Goal: Task Accomplishment & Management: Use online tool/utility

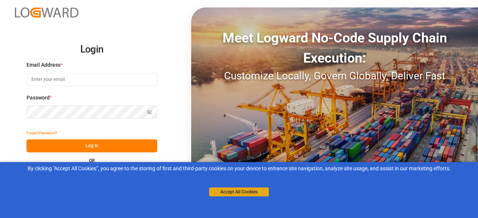
click at [247, 192] on button "Accept All Cookies" at bounding box center [239, 192] width 60 height 9
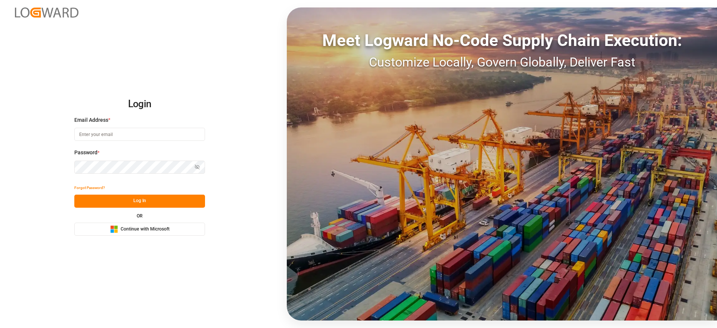
click at [128, 218] on div "Login Email Address * Password * Show password Forgot Password? Log In OR Micro…" at bounding box center [358, 164] width 717 height 328
click at [137, 218] on span "Continue with Microsoft" at bounding box center [145, 229] width 49 height 7
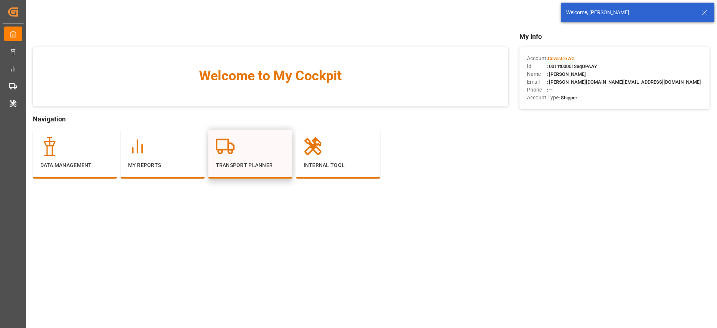
click at [242, 149] on div at bounding box center [250, 146] width 69 height 19
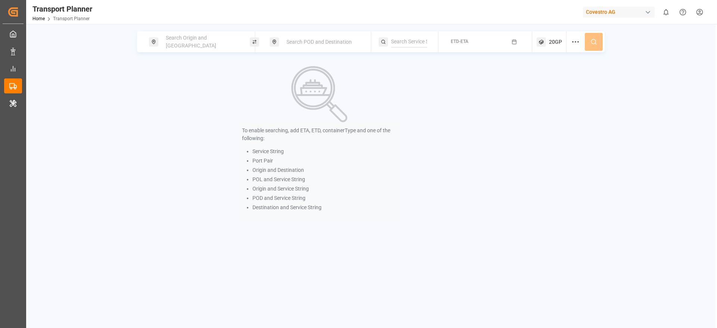
click at [208, 43] on span "Search Origin and [GEOGRAPHIC_DATA]" at bounding box center [191, 42] width 50 height 14
click at [343, 140] on p "To enable searching, add ETA, ETD, containerType and one of the following:" at bounding box center [319, 135] width 155 height 16
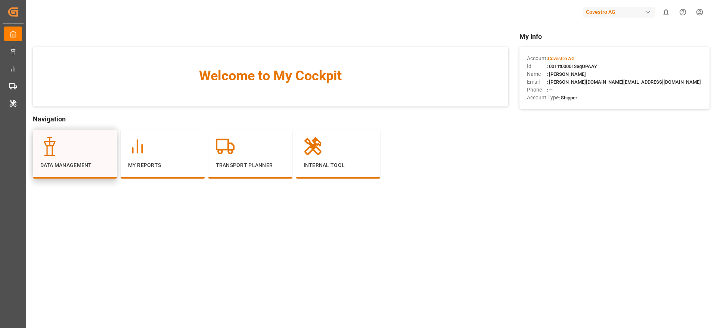
click at [79, 157] on div "Data Management" at bounding box center [74, 153] width 69 height 32
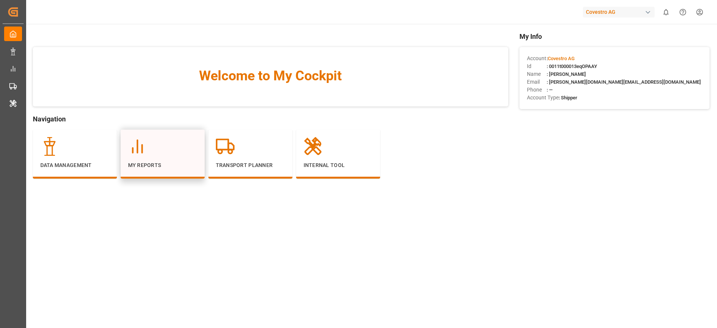
click at [166, 158] on div "My Reports" at bounding box center [162, 153] width 69 height 32
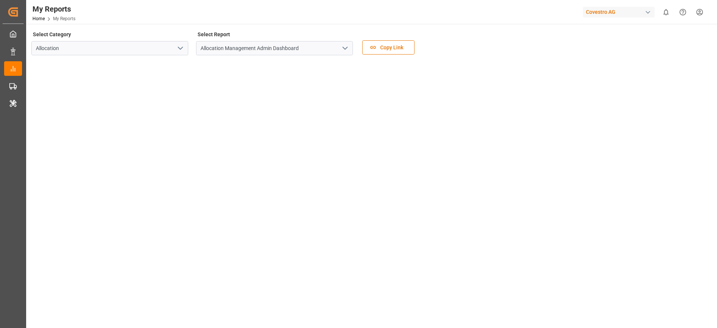
click at [344, 50] on icon "open menu" at bounding box center [344, 48] width 9 height 9
click at [344, 51] on icon "open menu" at bounding box center [344, 48] width 9 height 9
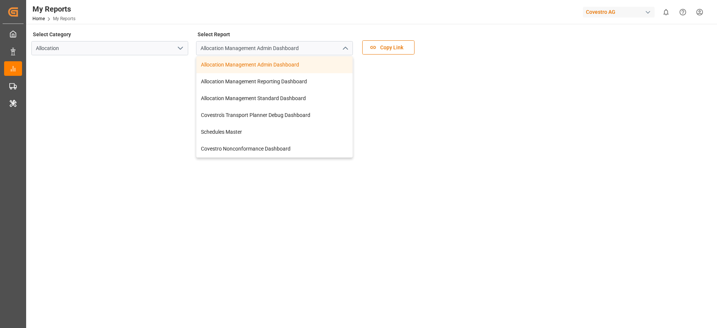
click at [180, 52] on icon "open menu" at bounding box center [180, 48] width 9 height 9
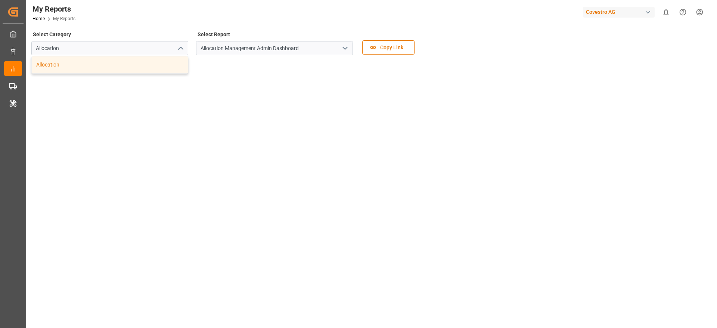
click at [349, 49] on icon "open menu" at bounding box center [344, 48] width 9 height 9
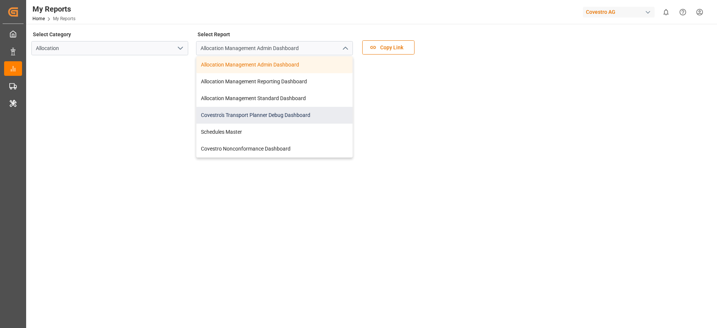
click at [284, 111] on div "Covestro's Transport Planner Debug Dashboard" at bounding box center [274, 115] width 156 height 17
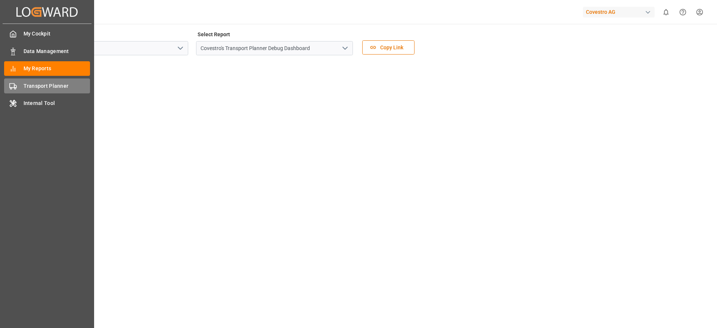
click at [39, 88] on span "Transport Planner" at bounding box center [57, 86] width 67 height 8
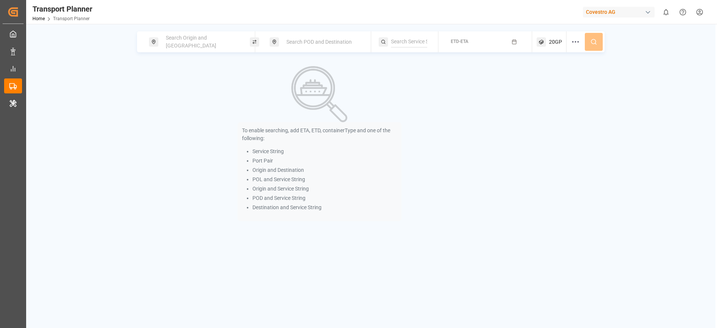
click at [195, 44] on span "Search Origin and POL" at bounding box center [191, 42] width 50 height 14
type input "r"
drag, startPoint x: 197, startPoint y: 89, endPoint x: 183, endPoint y: 96, distance: 15.9
click at [183, 96] on div at bounding box center [202, 94] width 88 height 35
click at [183, 96] on input at bounding box center [195, 101] width 75 height 11
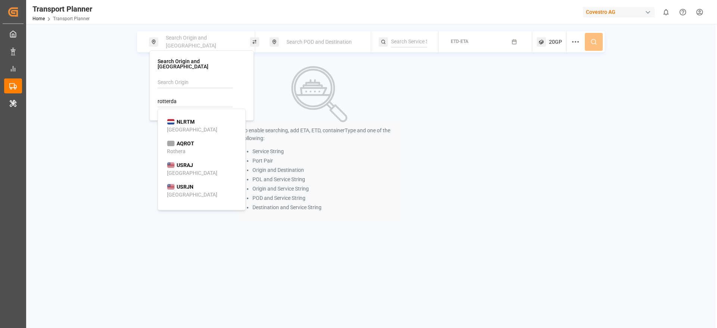
click at [185, 128] on div "Rotterdam" at bounding box center [192, 130] width 50 height 8
type input "NLRTM"
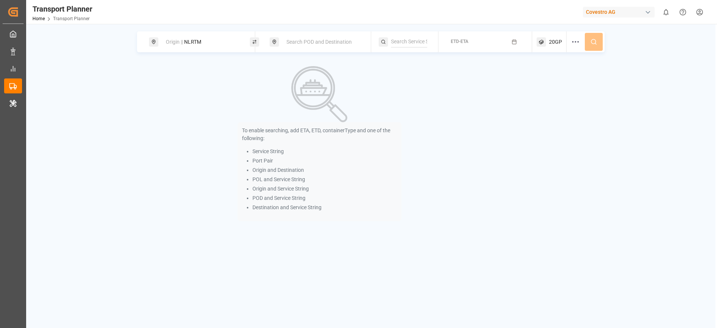
click at [318, 46] on div "Search POD and Destination" at bounding box center [322, 42] width 81 height 14
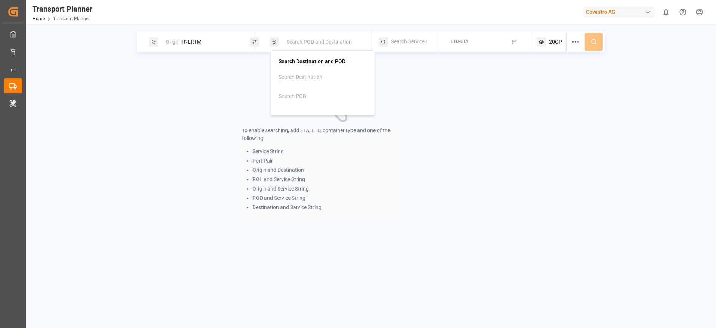
click at [302, 94] on input at bounding box center [315, 96] width 75 height 11
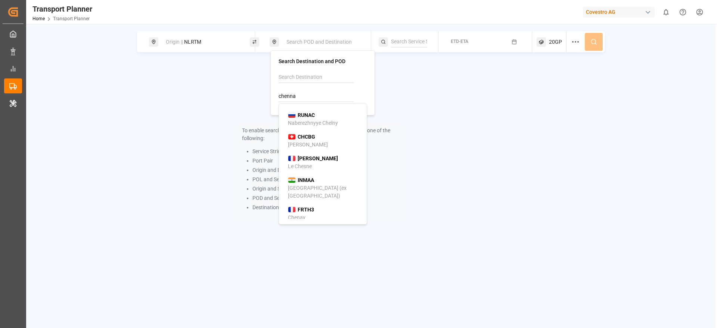
scroll to position [48, 0]
click at [316, 177] on div "INMAA Chennai (ex Madras)" at bounding box center [324, 185] width 73 height 24
type input "INMAA"
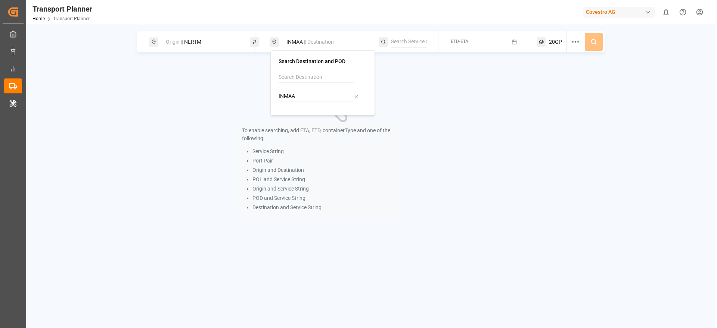
click at [450, 45] on button "ETD-ETA" at bounding box center [485, 42] width 85 height 15
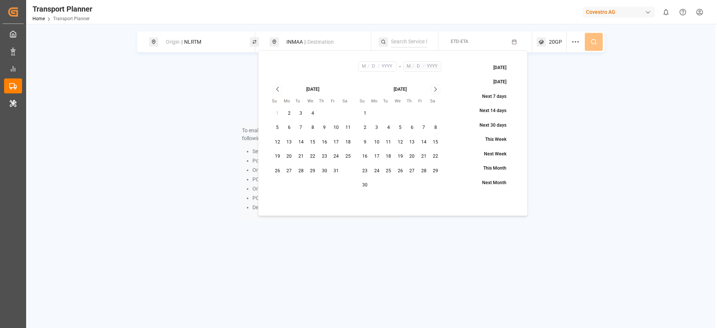
click at [301, 141] on button "14" at bounding box center [301, 142] width 12 height 12
type input "10"
type input "14"
type input "2025"
click at [436, 87] on icon "Go to next month" at bounding box center [435, 89] width 9 height 9
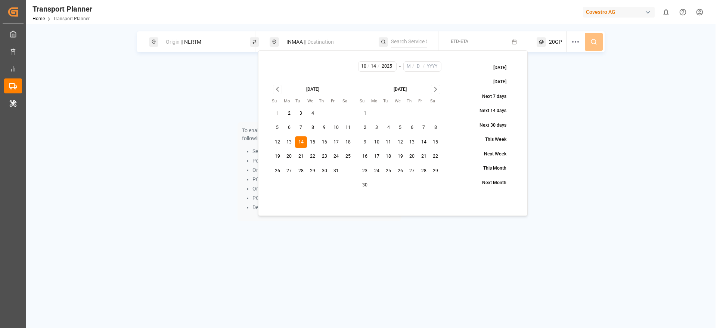
click at [436, 87] on icon "Go to next month" at bounding box center [435, 89] width 9 height 9
click at [413, 126] on button "12" at bounding box center [412, 128] width 12 height 12
type input "2"
type input "12"
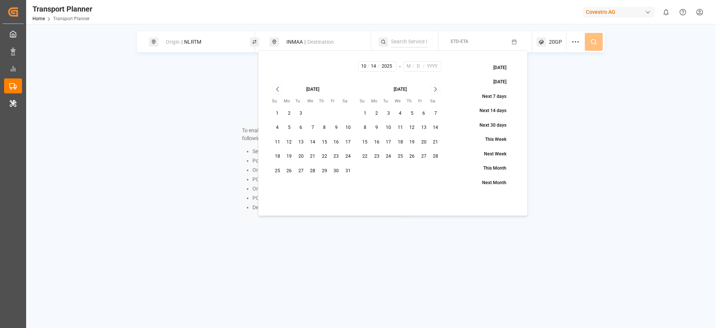
type input "2026"
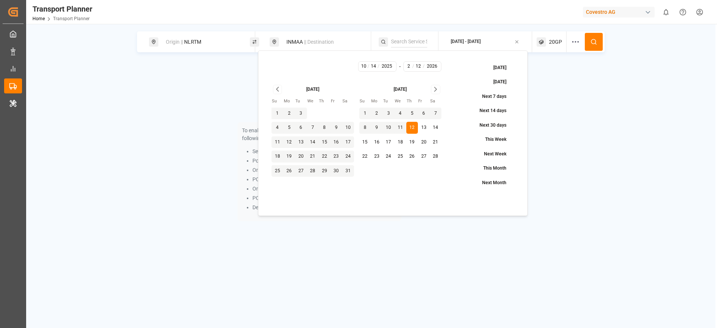
click at [599, 44] on button at bounding box center [593, 42] width 18 height 18
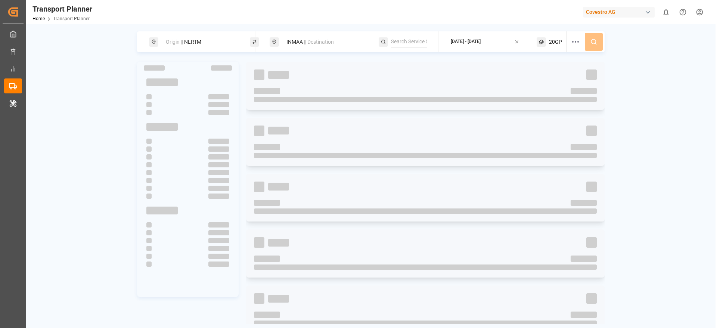
click at [553, 40] on span "20GP" at bounding box center [555, 42] width 13 height 8
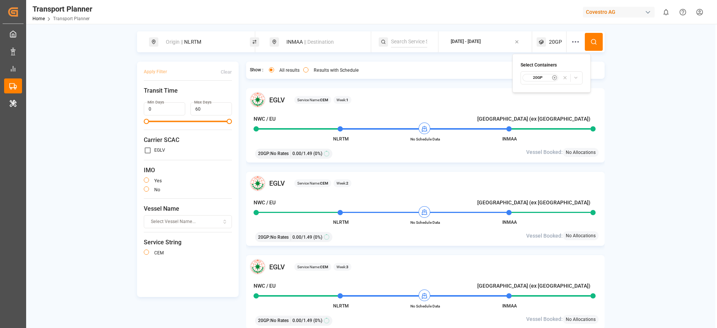
click at [565, 79] on icon "button" at bounding box center [564, 77] width 5 height 5
click at [591, 44] on div "Origin || NLRTM INMAA || Destination 2025-10-14 - 2026-02-12" at bounding box center [370, 41] width 467 height 21
click at [559, 41] on div at bounding box center [551, 41] width 30 height 21
click at [551, 78] on span "Select Container Type..." at bounding box center [544, 77] width 49 height 7
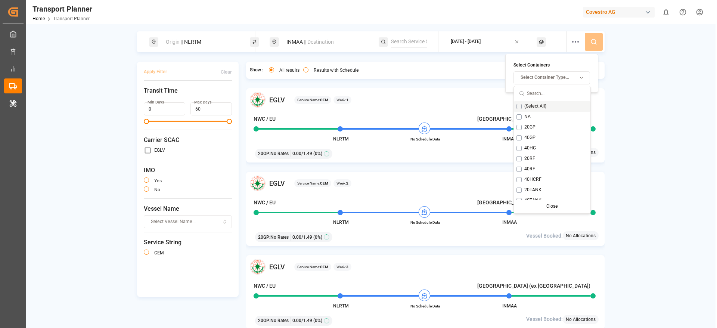
click at [517, 105] on button "Suggestions" at bounding box center [518, 106] width 5 height 5
click at [592, 43] on circle at bounding box center [593, 41] width 4 height 4
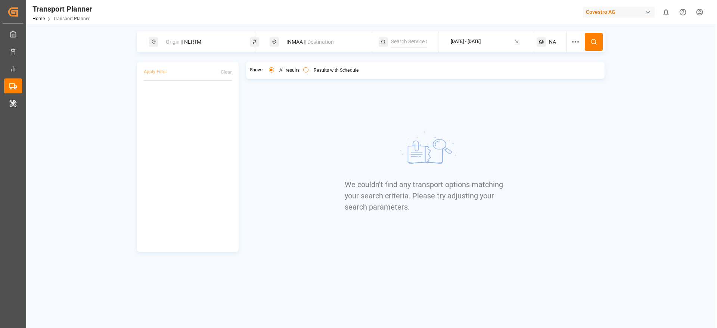
click at [548, 46] on div "NA" at bounding box center [551, 41] width 30 height 21
click at [574, 77] on icon "button" at bounding box center [576, 77] width 5 height 5
click at [579, 77] on icon "button" at bounding box center [581, 77] width 9 height 5
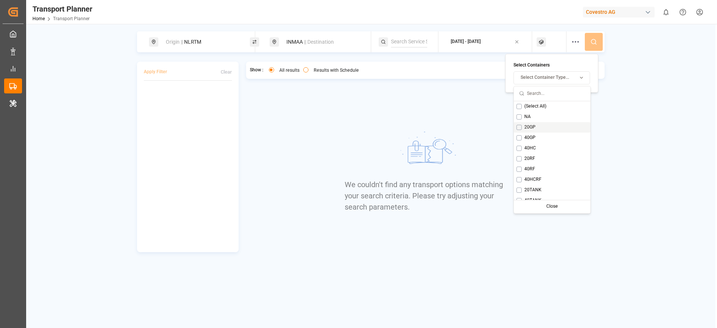
click at [519, 126] on button "Suggestions" at bounding box center [518, 127] width 5 height 5
click at [592, 35] on button at bounding box center [593, 42] width 18 height 18
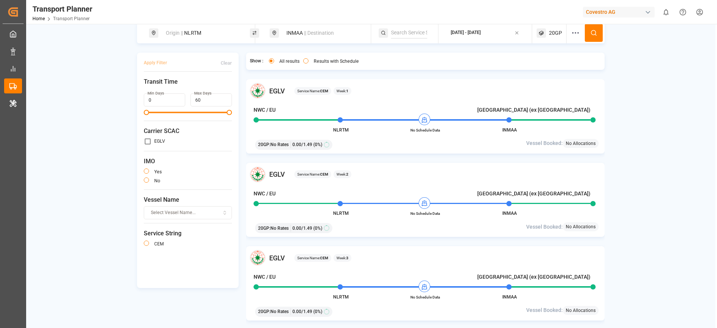
scroll to position [7, 0]
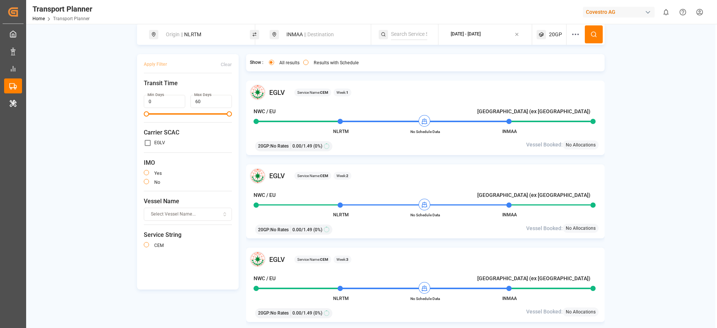
click at [550, 28] on div "20GP" at bounding box center [551, 34] width 30 height 21
click at [656, 113] on div "Origin || NLRTM INMAA || Destination 2025-10-14 - 2026-02-12 20GP Apply Filter …" at bounding box center [370, 183] width 689 height 319
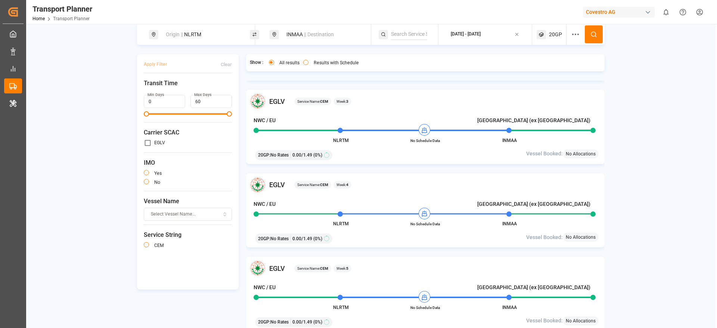
scroll to position [0, 0]
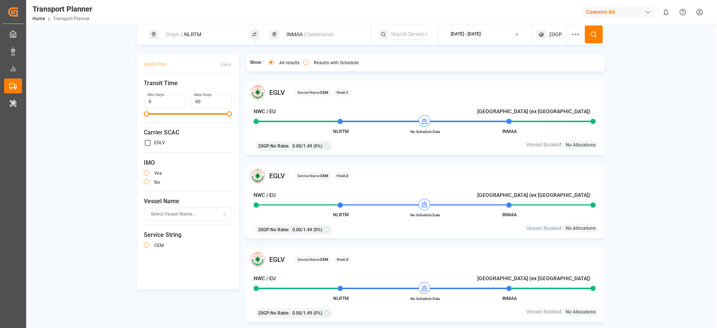
click at [297, 34] on div "INMAA || Destination" at bounding box center [322, 35] width 81 height 14
click at [356, 88] on icon at bounding box center [355, 89] width 5 height 5
click at [292, 87] on input at bounding box center [315, 88] width 75 height 11
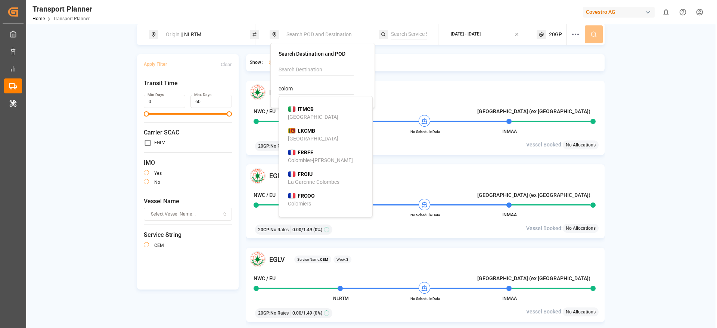
click at [299, 139] on div "Colombo" at bounding box center [313, 139] width 50 height 8
type input "LKCMB"
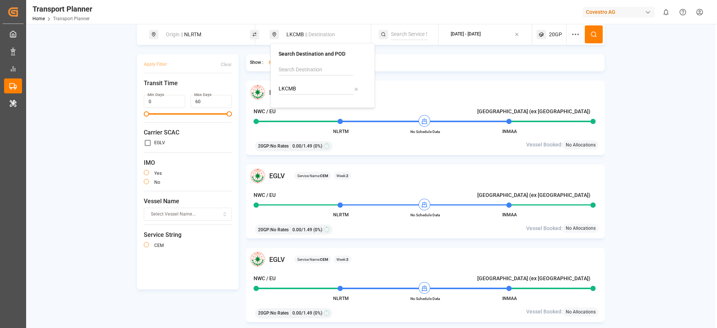
click at [595, 30] on button at bounding box center [593, 34] width 18 height 18
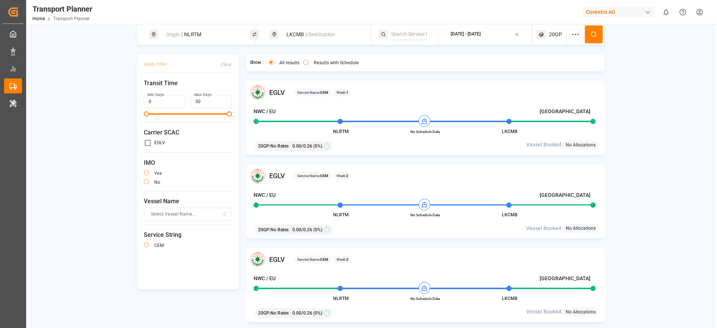
click at [295, 34] on div "LKCMB || Destination" at bounding box center [322, 35] width 81 height 14
click at [355, 85] on div at bounding box center [355, 89] width 5 height 8
click at [308, 83] on input at bounding box center [315, 88] width 75 height 11
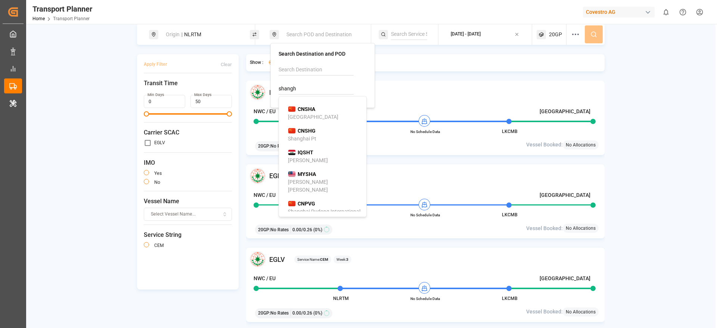
click at [306, 109] on b "CNSHA" at bounding box center [306, 109] width 18 height 6
type input "CNSHA"
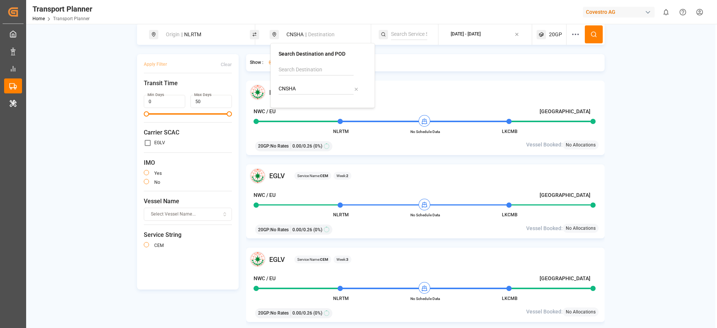
click at [596, 34] on icon at bounding box center [593, 34] width 7 height 7
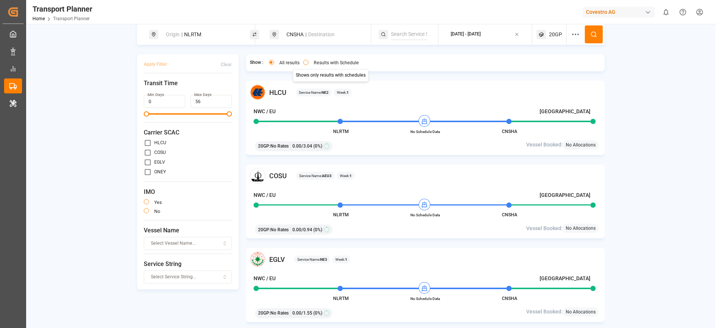
click at [332, 65] on div "Results with Schedule" at bounding box center [331, 64] width 56 height 8
click at [306, 63] on button "Results with Schedule" at bounding box center [305, 62] width 5 height 5
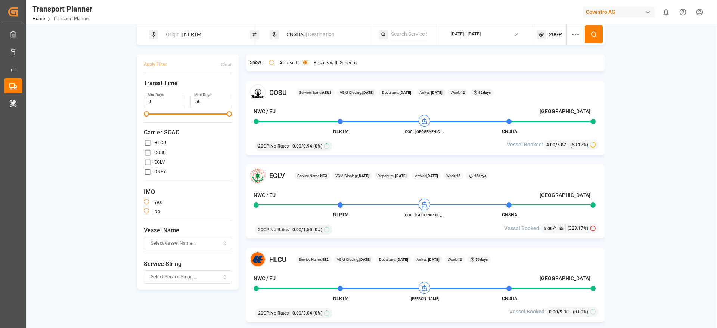
click at [270, 64] on button "All results" at bounding box center [271, 62] width 5 height 5
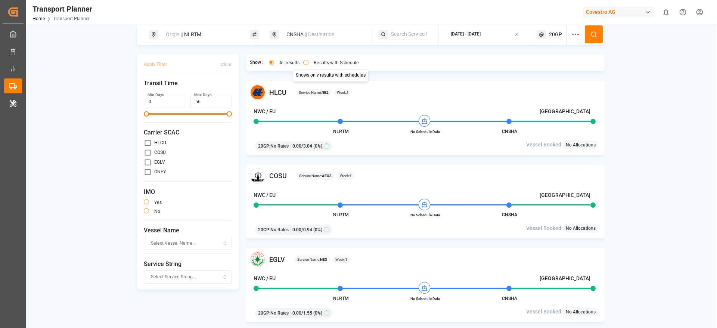
click at [308, 63] on button "Results with Schedule" at bounding box center [305, 62] width 5 height 5
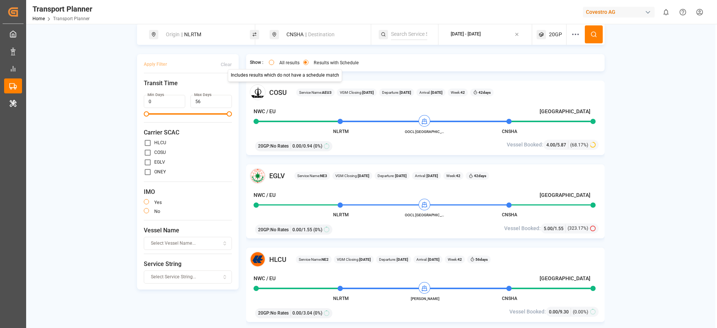
click at [272, 61] on button "All results" at bounding box center [271, 62] width 5 height 5
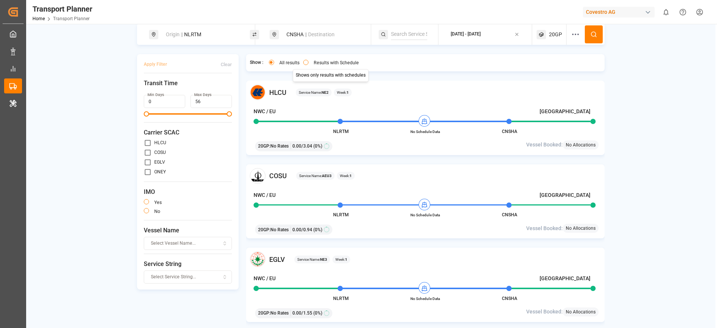
click at [305, 62] on button "Results with Schedule" at bounding box center [305, 62] width 5 height 5
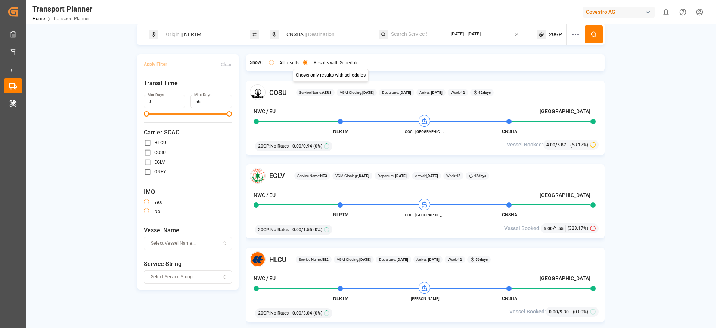
click at [75, 115] on div "Origin || NLRTM CNSHA || Destination 2025-10-14 - 2026-02-12 20GP Apply Filter …" at bounding box center [370, 183] width 689 height 319
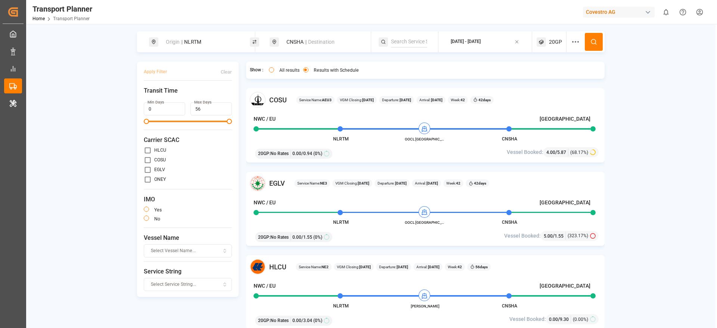
click at [293, 125] on div "NWC / EU Shanghai NLRTM OOCL DENMARK CNSHA" at bounding box center [421, 125] width 337 height 20
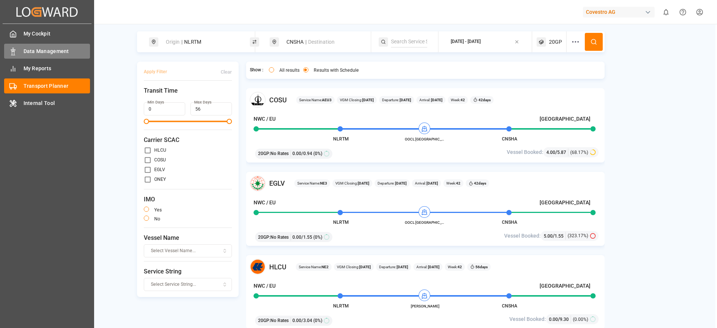
click at [48, 53] on span "Data Management" at bounding box center [57, 51] width 67 height 8
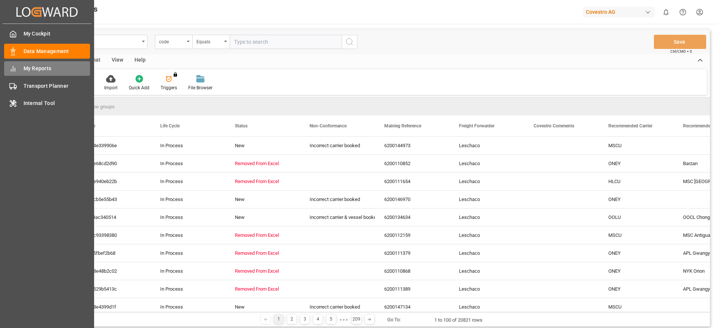
click at [50, 71] on span "My Reports" at bounding box center [57, 69] width 67 height 8
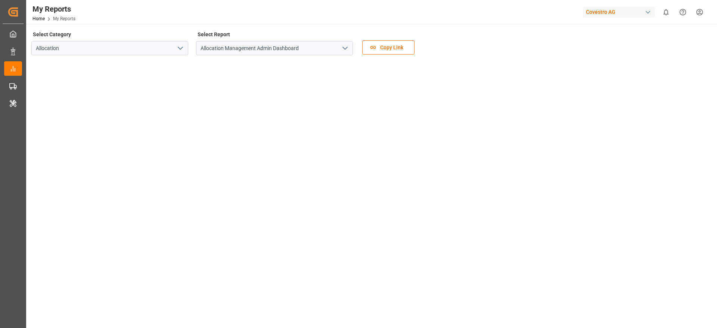
click at [348, 48] on icon "open menu" at bounding box center [344, 48] width 9 height 9
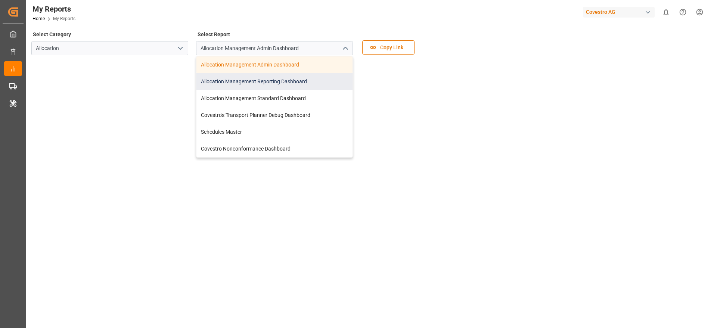
drag, startPoint x: 348, startPoint y: 48, endPoint x: 304, endPoint y: 74, distance: 51.0
click at [304, 55] on div "Allocation Management Admin Dashboard Allocation Management Admin Dashboard All…" at bounding box center [274, 48] width 157 height 14
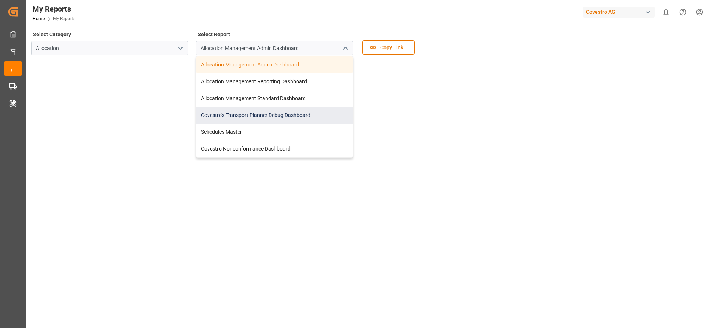
click at [274, 113] on div "Covestro's Transport Planner Debug Dashboard" at bounding box center [274, 115] width 156 height 17
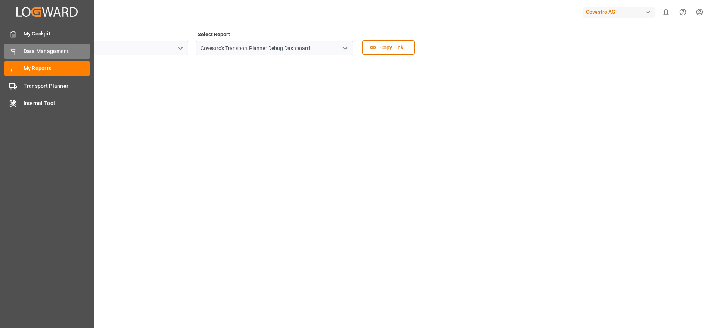
click at [61, 50] on span "Data Management" at bounding box center [57, 51] width 67 height 8
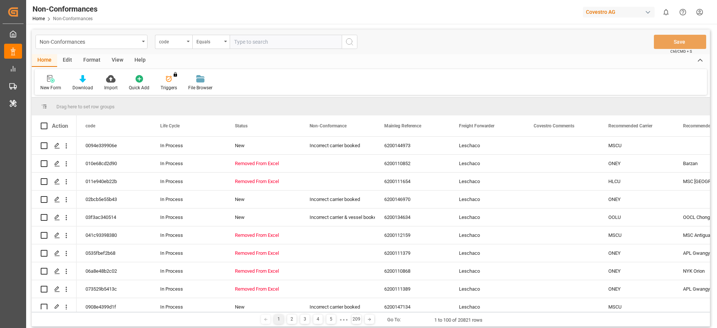
click at [605, 13] on div "Covestro AG" at bounding box center [619, 12] width 72 height 11
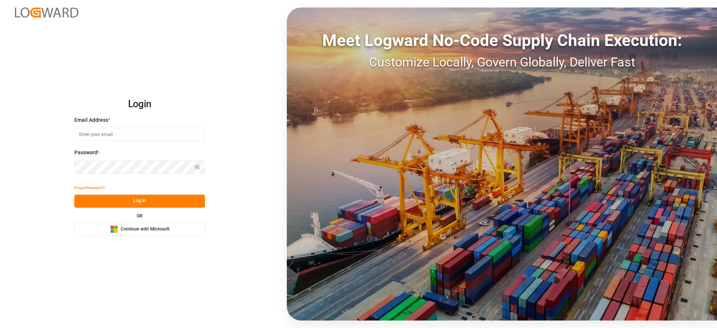
click at [111, 231] on rect at bounding box center [111, 230] width 3 height 3
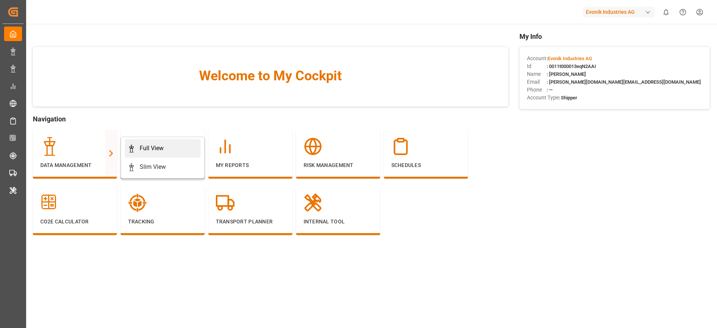
click at [148, 149] on div "Full View" at bounding box center [152, 148] width 24 height 9
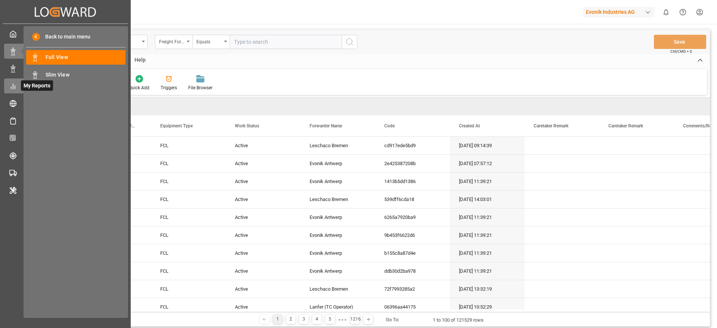
click at [17, 84] on div "My Reports My Reports" at bounding box center [65, 85] width 122 height 15
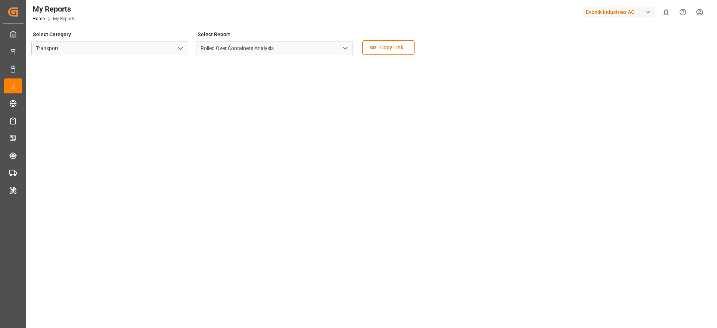
click at [183, 51] on icon "open menu" at bounding box center [180, 48] width 9 height 9
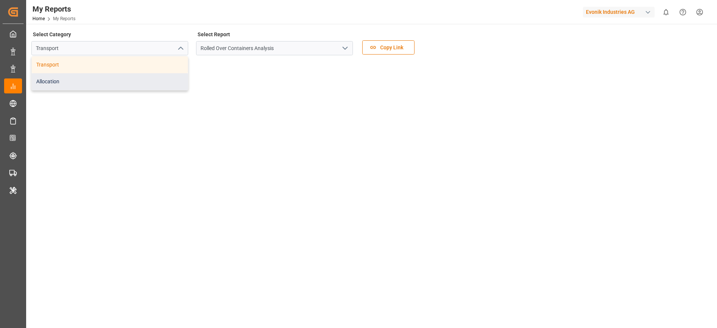
click at [118, 80] on div "Allocation" at bounding box center [110, 81] width 156 height 17
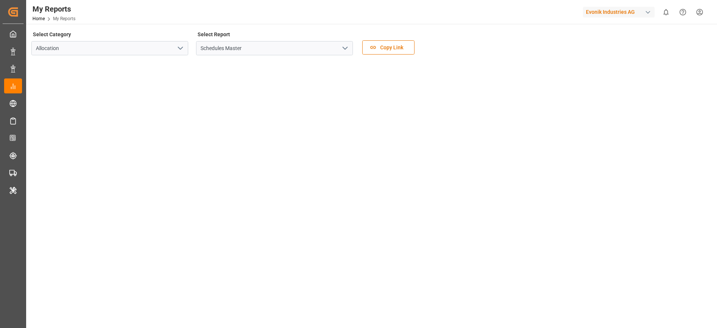
click at [345, 46] on icon "open menu" at bounding box center [344, 48] width 9 height 9
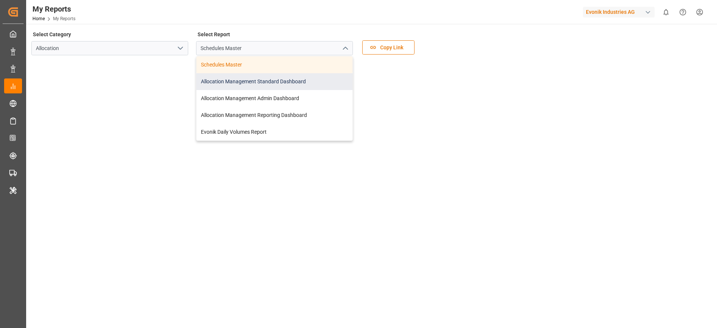
click at [293, 83] on div "Allocation Management Standard Dashboard" at bounding box center [274, 81] width 156 height 17
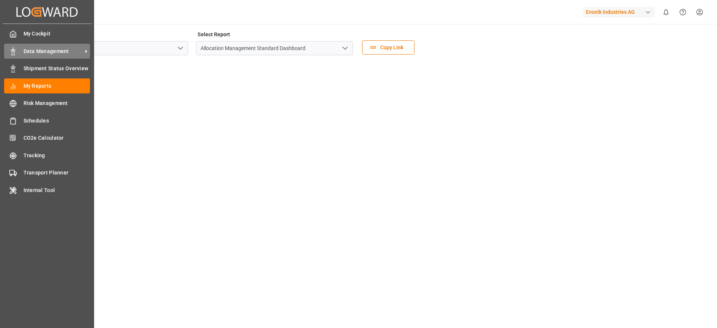
click at [33, 50] on span "Data Management" at bounding box center [53, 51] width 59 height 8
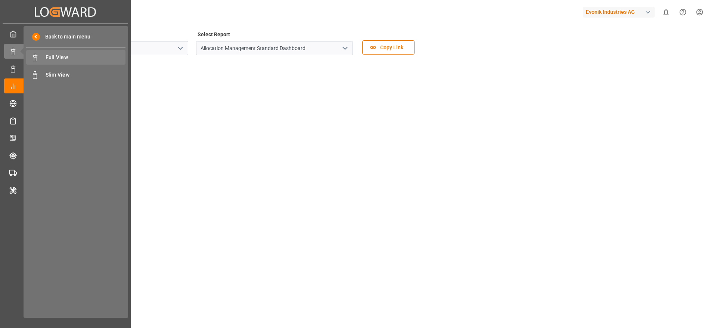
click at [52, 57] on span "Full View" at bounding box center [86, 57] width 80 height 8
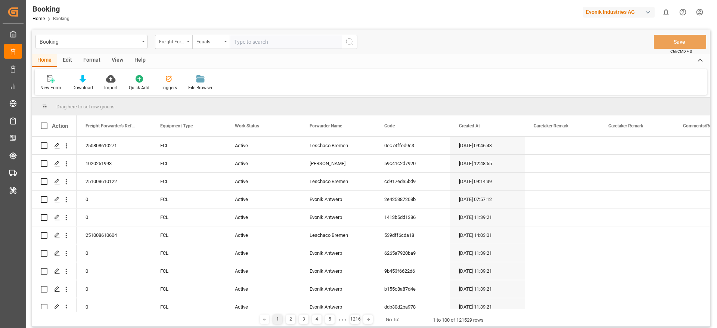
click at [140, 44] on div "Booking" at bounding box center [91, 42] width 112 height 14
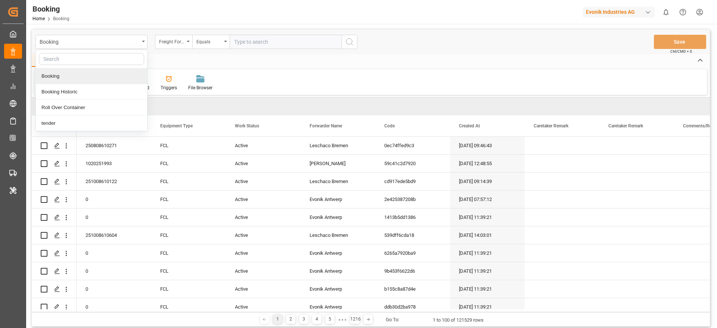
click at [250, 72] on div "New Form Download Import Quick Add Triggers File Browser" at bounding box center [371, 82] width 672 height 26
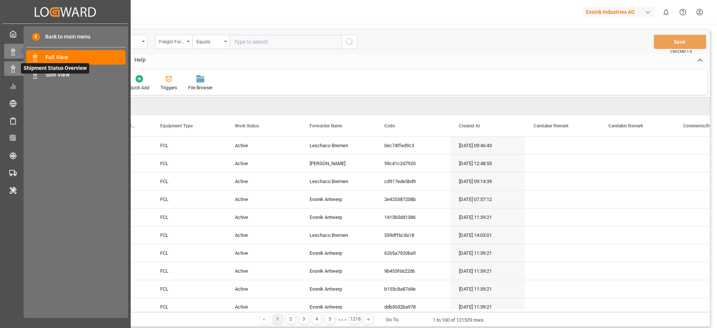
click at [13, 69] on icon at bounding box center [12, 68] width 7 height 7
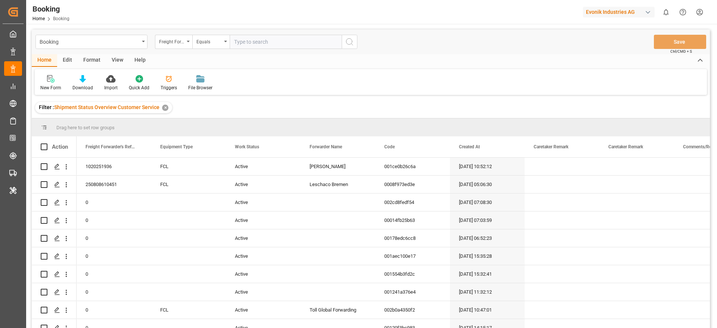
click at [162, 109] on div "✕" at bounding box center [165, 108] width 6 height 6
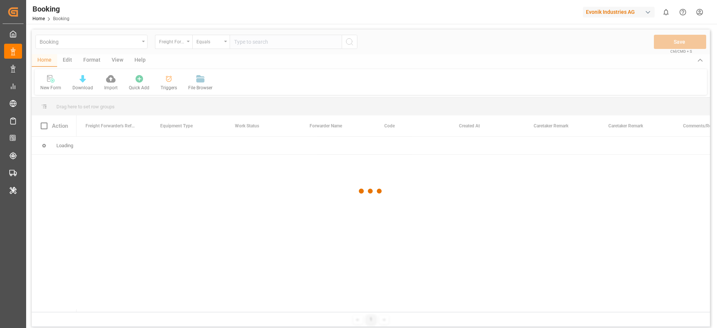
click at [93, 62] on div at bounding box center [371, 190] width 678 height 323
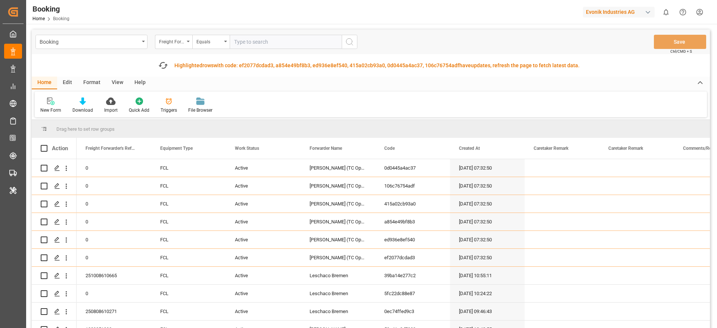
click at [93, 62] on div "Fetch latest updates Highlighted rows with code: ef2077dcdad3, a854e49bf8b3, ed…" at bounding box center [371, 65] width 678 height 22
click at [87, 83] on div "Format" at bounding box center [92, 83] width 28 height 13
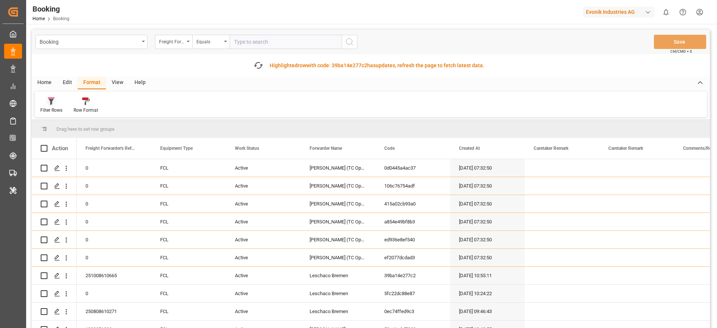
click at [50, 103] on icon at bounding box center [51, 100] width 7 height 7
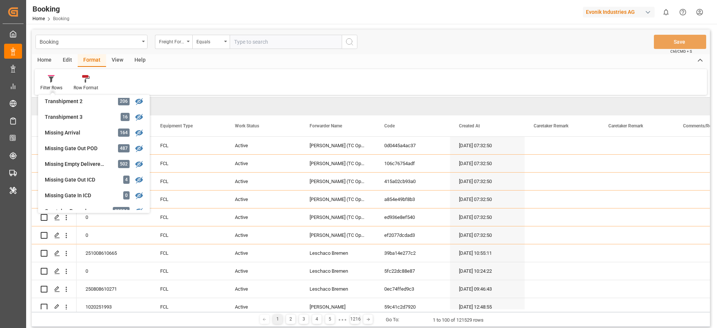
scroll to position [277, 0]
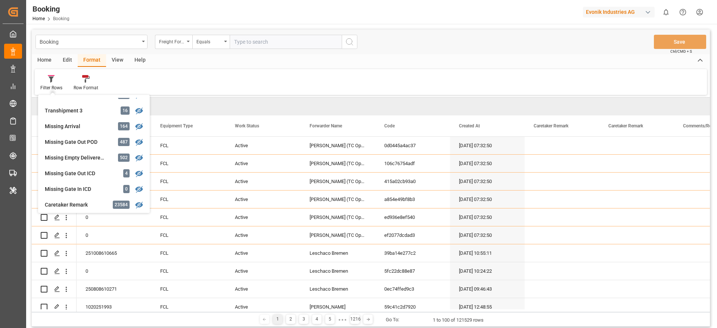
click at [230, 69] on div "Filter Rows GHM Tracking 2733 [PERSON_NAME] 0 Evonik3rdParty 0 Business Line to…" at bounding box center [371, 82] width 672 height 26
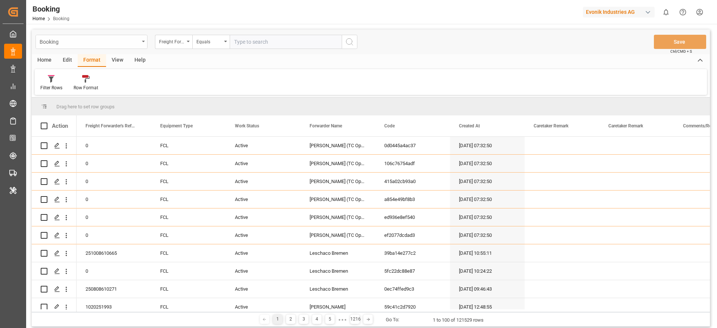
click at [146, 41] on div "Booking" at bounding box center [91, 42] width 112 height 14
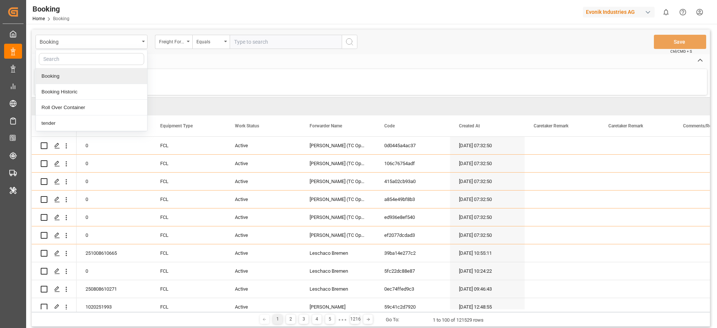
click at [206, 79] on div "Filter Rows Row Format" at bounding box center [371, 82] width 672 height 26
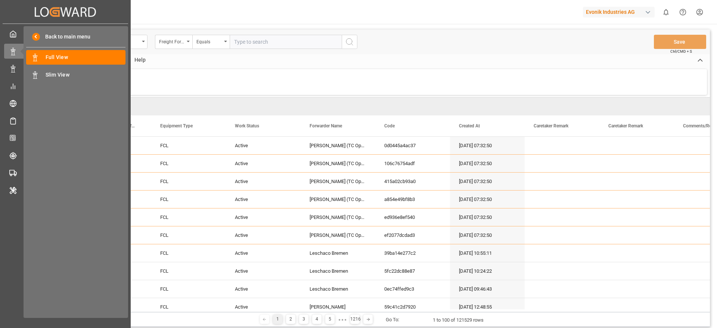
click at [0, 59] on div "Created by potrace 1.15, written by [PERSON_NAME] [DATE]-[DATE] Created by potr…" at bounding box center [65, 157] width 131 height 315
click at [36, 35] on span at bounding box center [36, 37] width 8 height 8
click at [34, 37] on span at bounding box center [36, 37] width 8 height 8
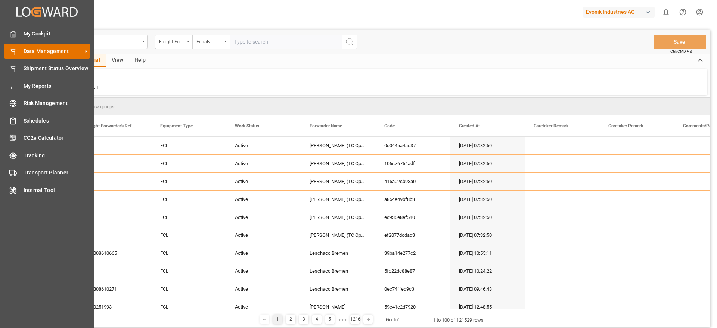
click at [27, 49] on span "Data Management" at bounding box center [53, 51] width 59 height 8
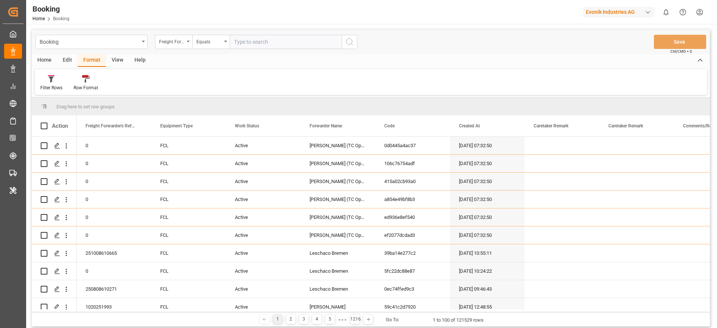
click at [187, 94] on div "Filter Rows Row Format" at bounding box center [371, 82] width 672 height 26
click at [47, 61] on div "Home" at bounding box center [44, 60] width 25 height 13
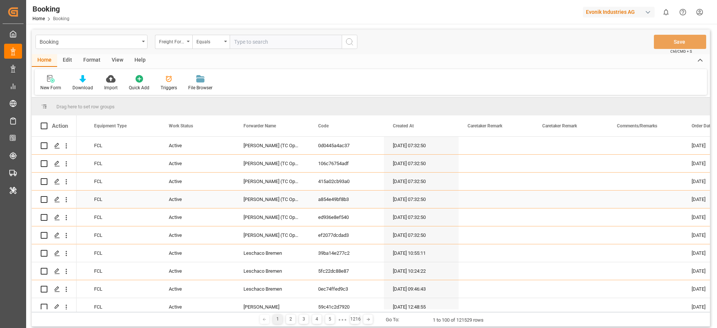
scroll to position [0, 0]
